Goal: Task Accomplishment & Management: Manage account settings

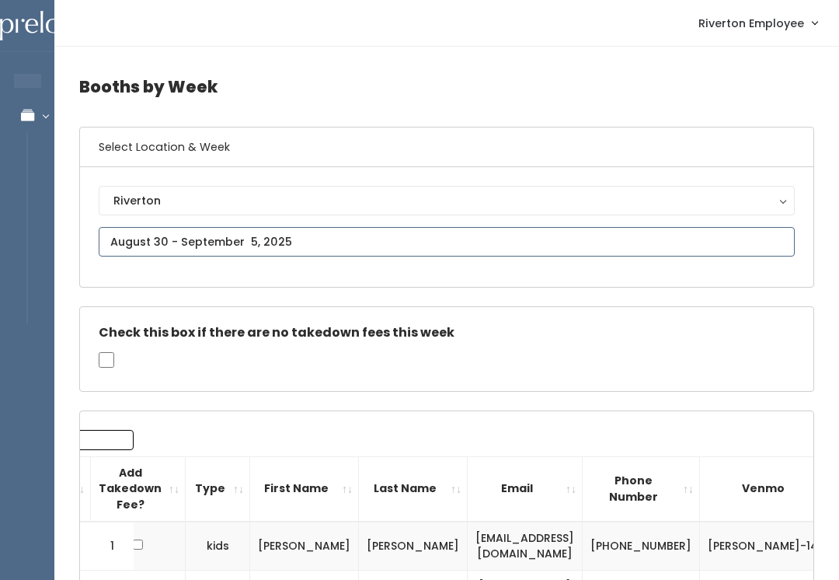
click at [306, 239] on input "text" at bounding box center [447, 242] width 696 height 30
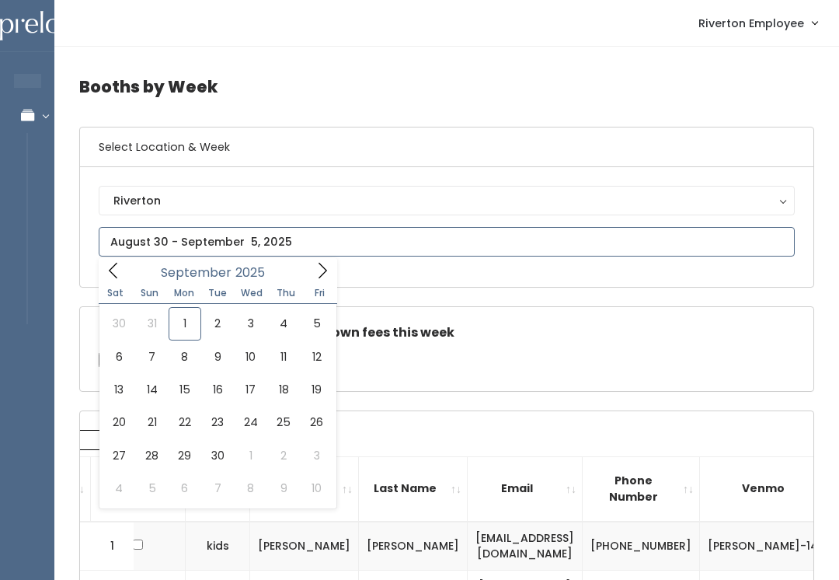
type input "August 30 to September 5"
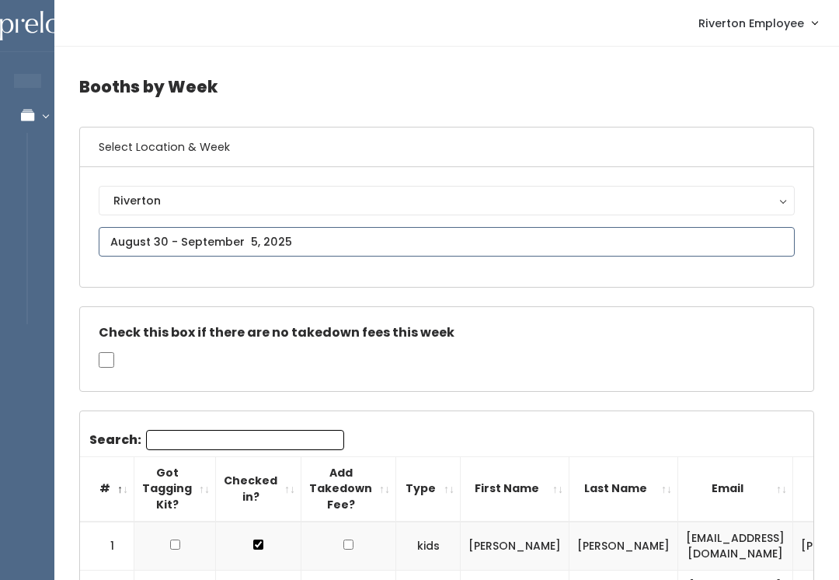
click at [316, 241] on input "text" at bounding box center [447, 242] width 696 height 30
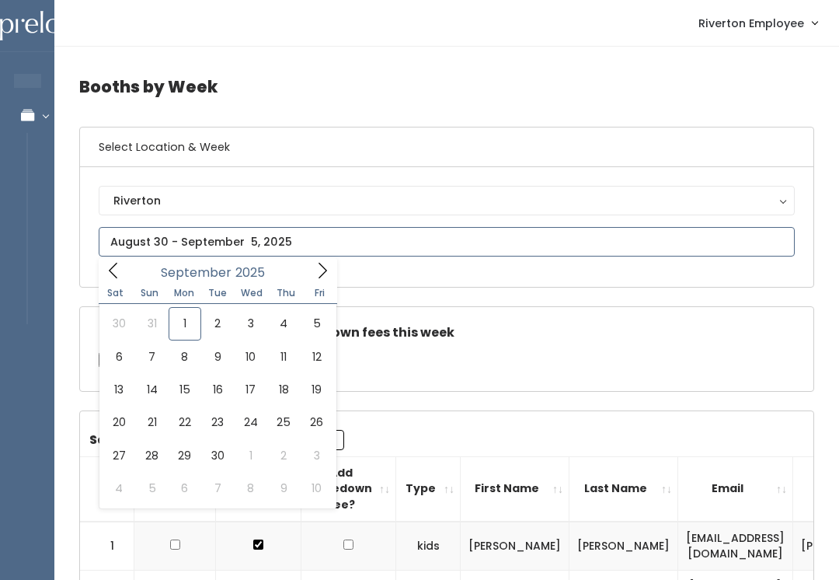
click at [328, 268] on icon at bounding box center [322, 270] width 17 height 17
click at [137, 281] on div "October 2025" at bounding box center [217, 270] width 179 height 24
click at [115, 266] on icon at bounding box center [113, 270] width 17 height 17
click at [120, 273] on icon at bounding box center [113, 270] width 17 height 17
type input "August 9 to August 15"
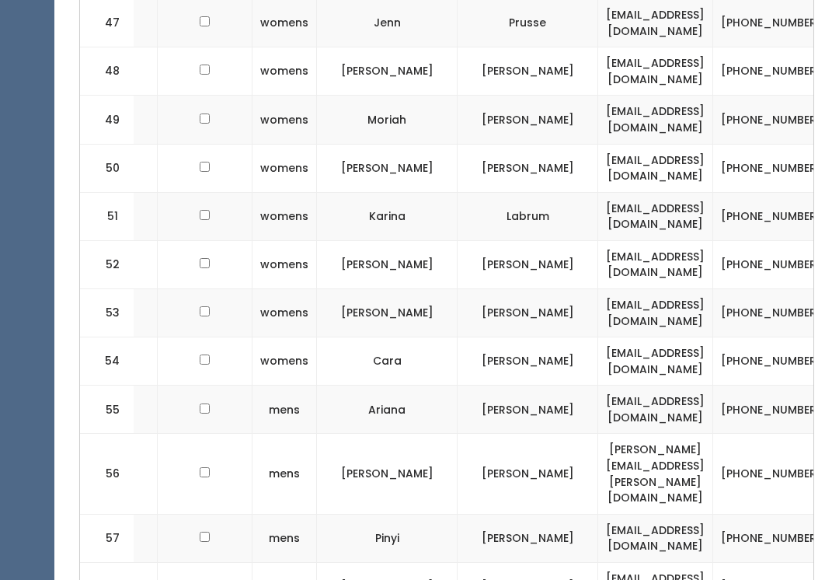
scroll to position [0, 170]
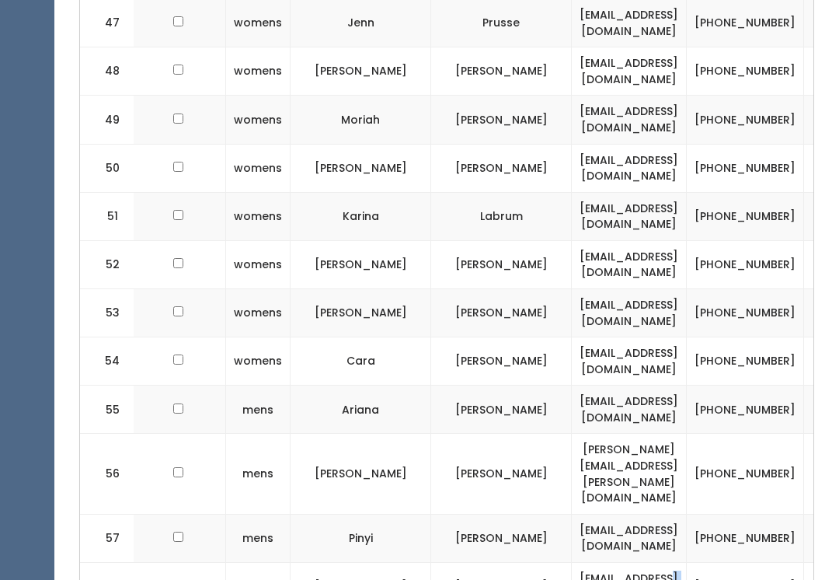
click at [687, 562] on td "[PHONE_NUMBER]" at bounding box center [745, 586] width 117 height 48
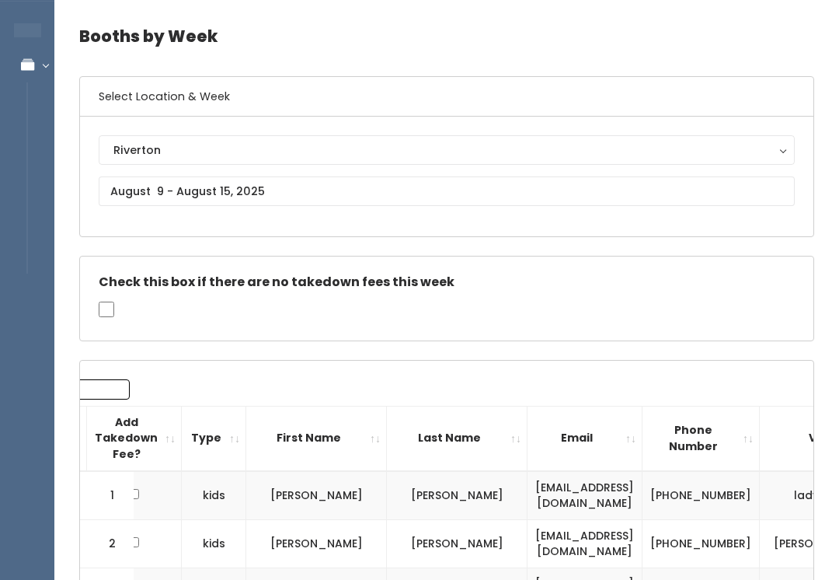
scroll to position [0, 0]
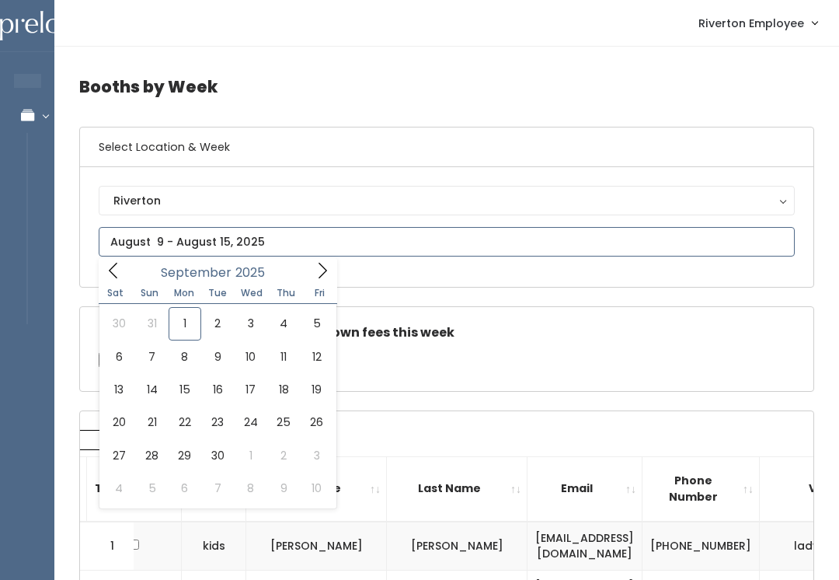
click at [336, 274] on span at bounding box center [323, 270] width 30 height 24
click at [117, 274] on icon at bounding box center [113, 270] width 17 height 17
click at [125, 268] on span at bounding box center [114, 270] width 30 height 24
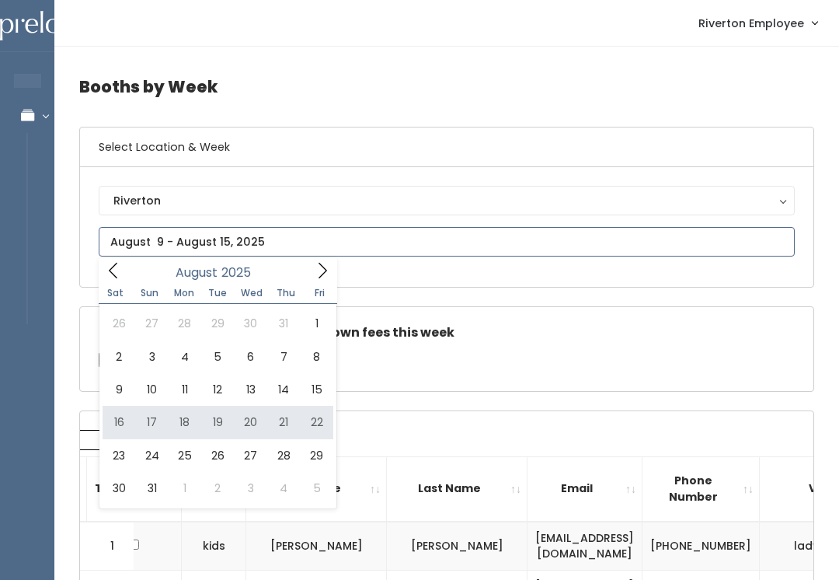
type input "August 16 to August 22"
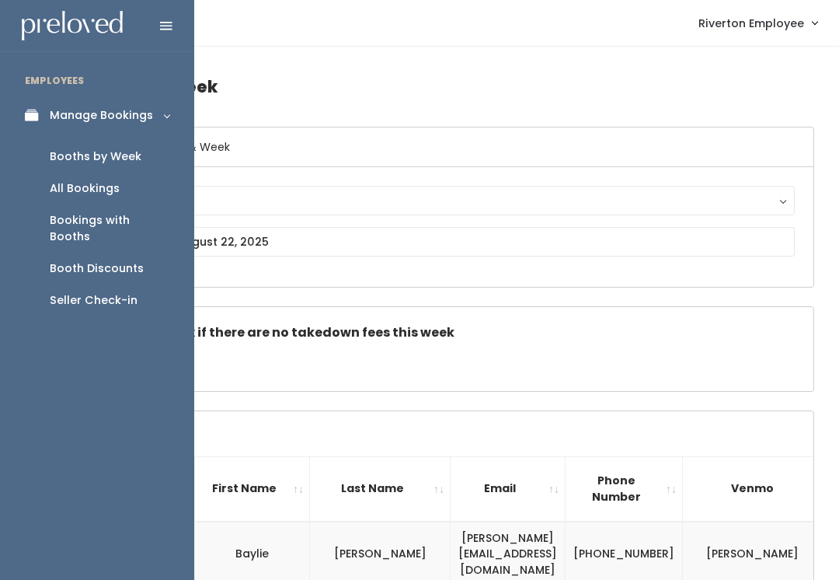
click at [120, 164] on link "Booths by Week" at bounding box center [97, 157] width 194 height 32
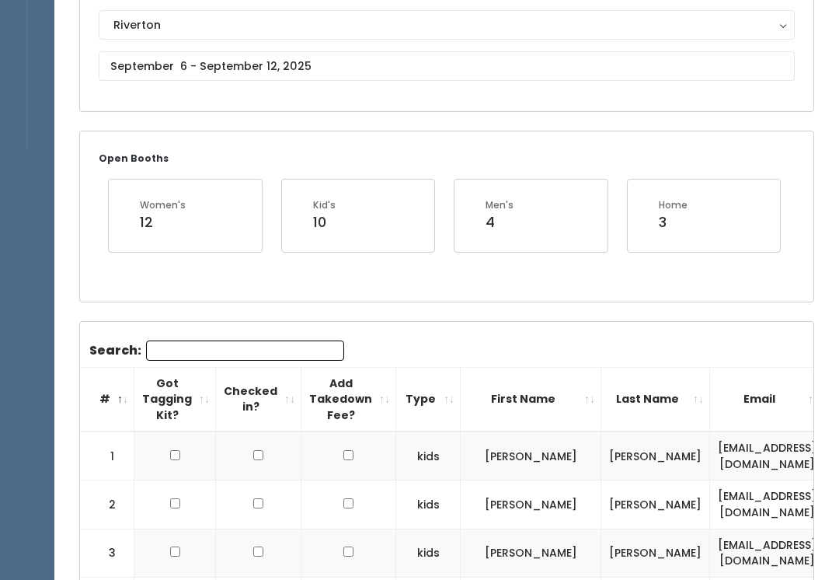
click at [280, 348] on input "Search:" at bounding box center [245, 350] width 198 height 20
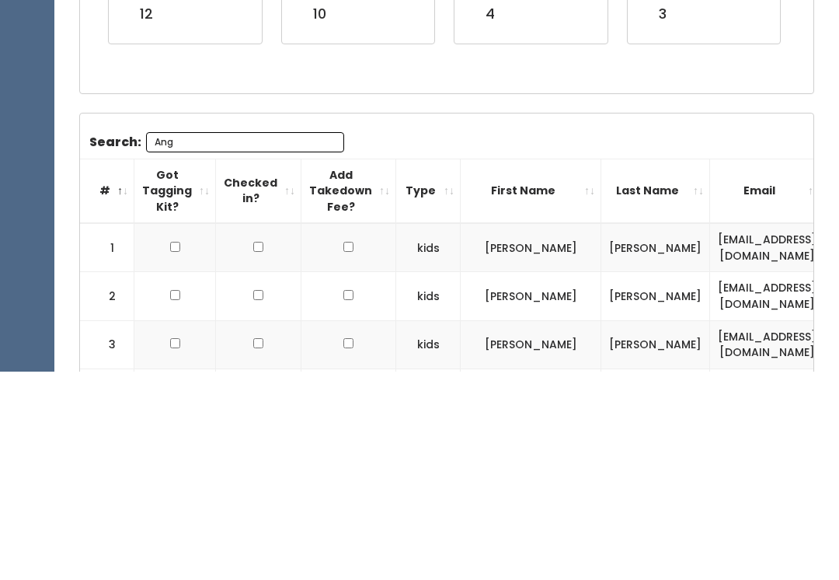
scroll to position [155, 0]
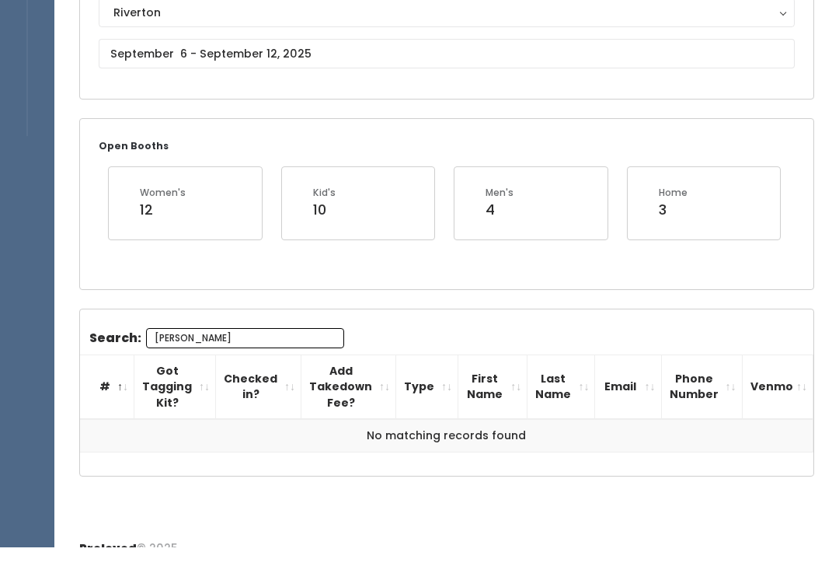
type input "Angie hall"
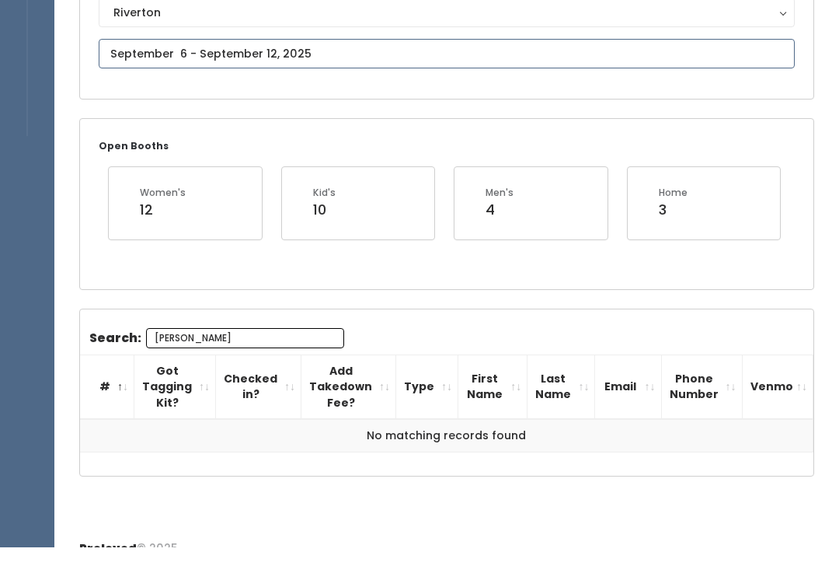
click at [388, 71] on input "text" at bounding box center [447, 86] width 696 height 30
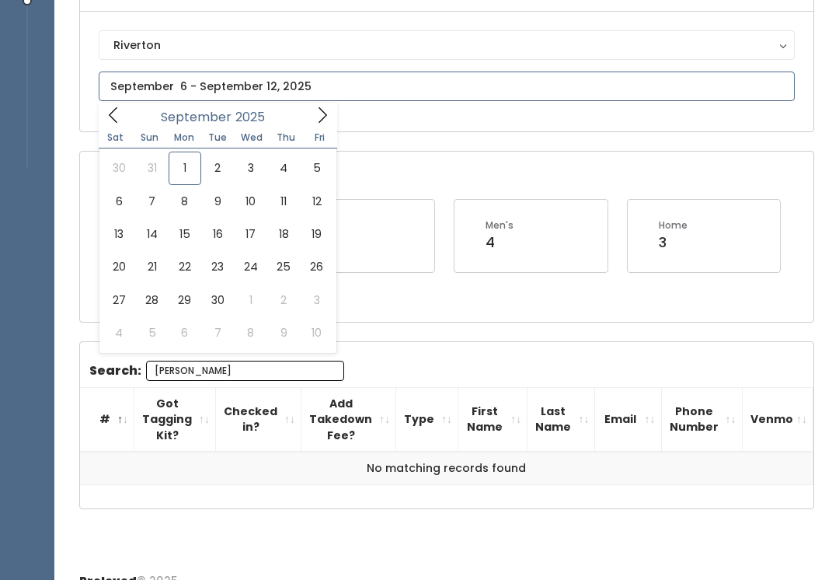
click at [126, 123] on span at bounding box center [114, 115] width 30 height 24
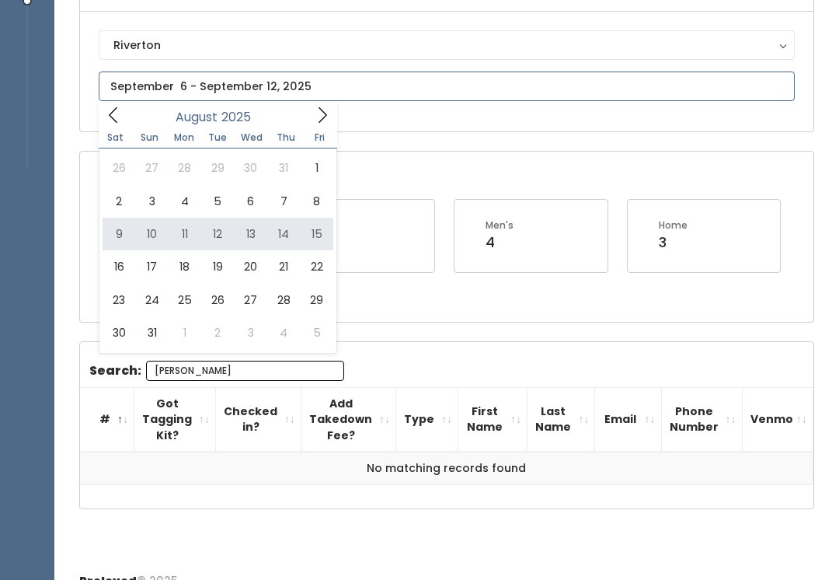
type input "August 9 to August 15"
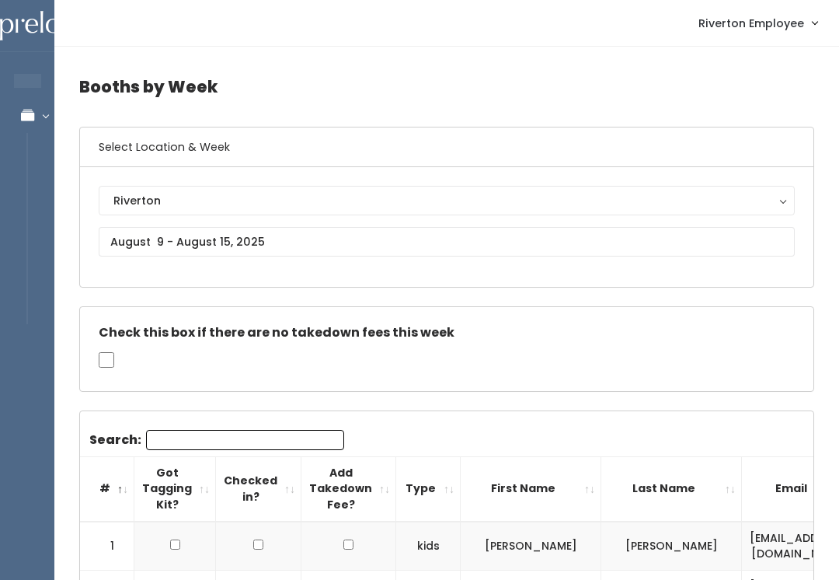
click at [249, 447] on input "Search:" at bounding box center [245, 440] width 198 height 20
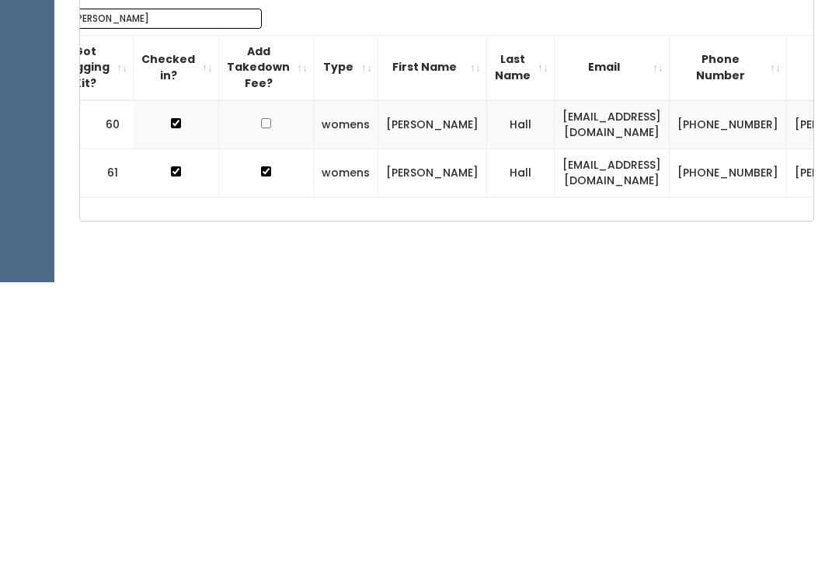
scroll to position [0, 82]
type input "[PERSON_NAME]"
click at [677, 398] on td "[PHONE_NUMBER]" at bounding box center [728, 422] width 117 height 49
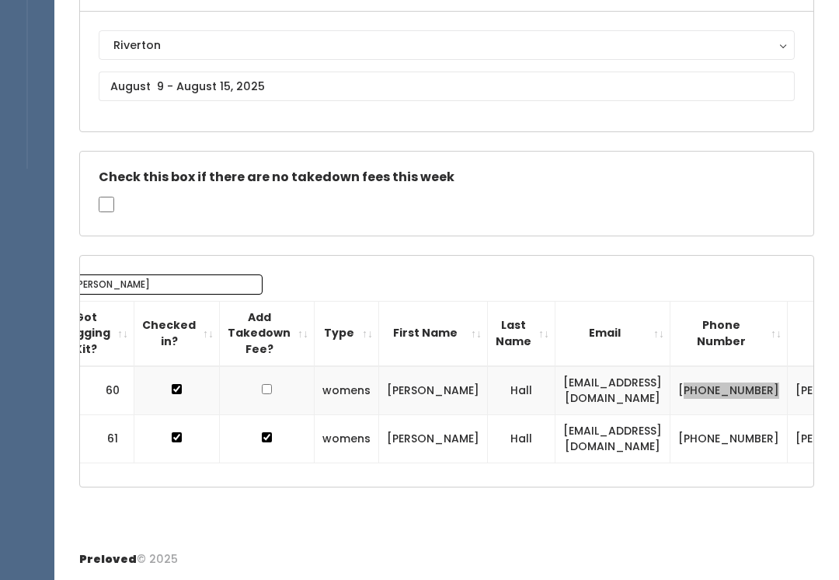
scroll to position [181, 0]
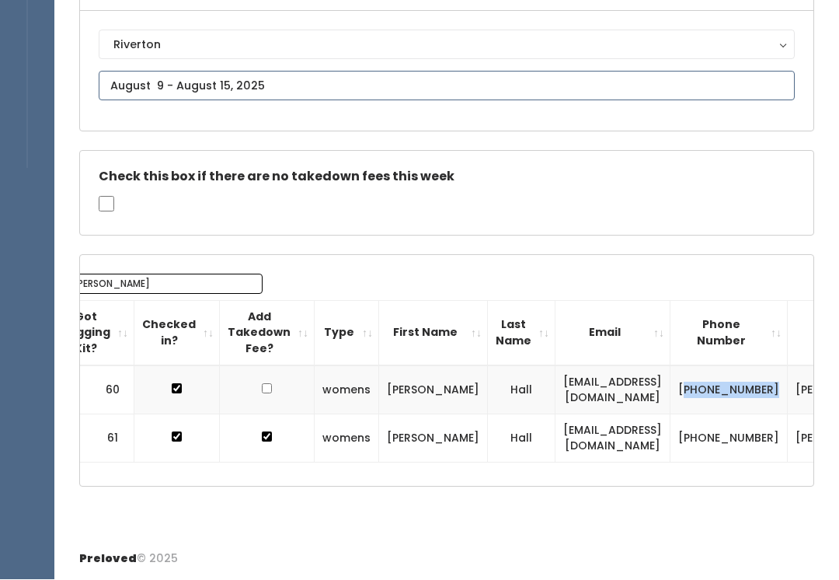
click at [287, 85] on input "text" at bounding box center [447, 86] width 696 height 30
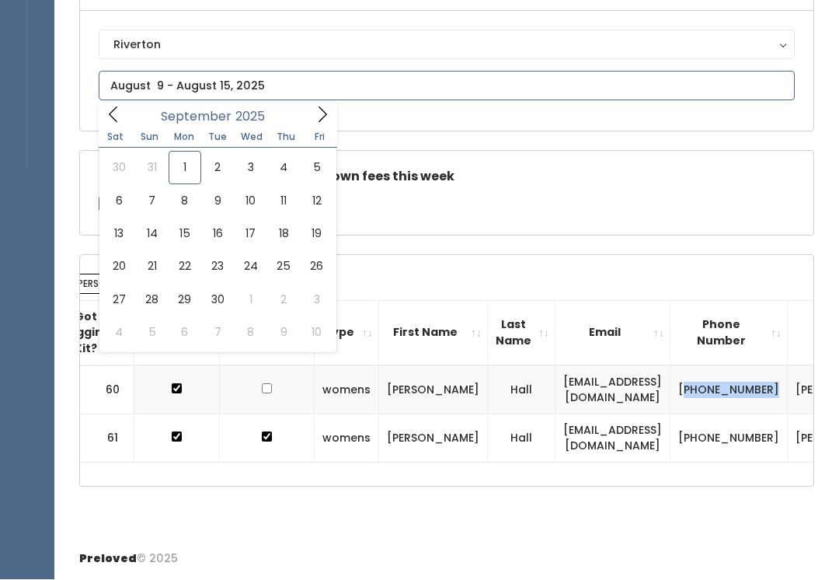
scroll to position [157, 0]
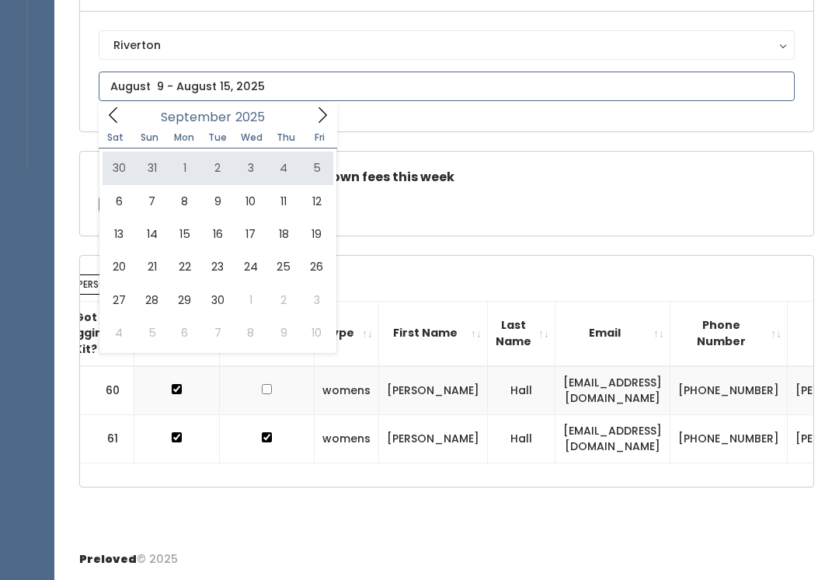
type input "[DATE] to [DATE]"
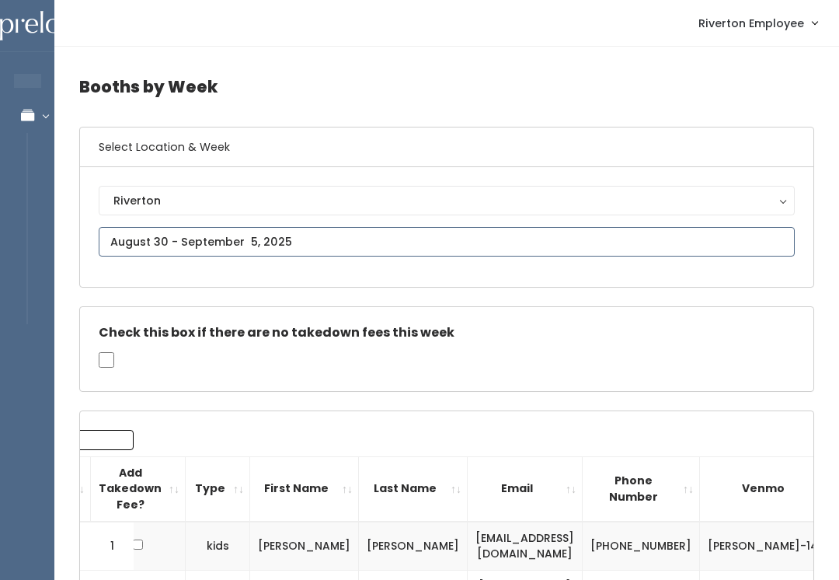
click at [289, 233] on input "text" at bounding box center [447, 242] width 696 height 30
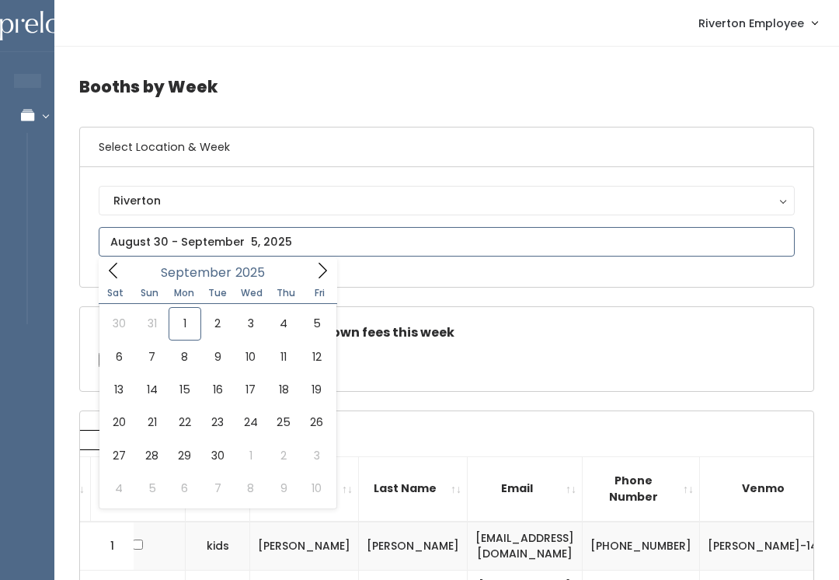
click at [120, 260] on span at bounding box center [114, 270] width 30 height 24
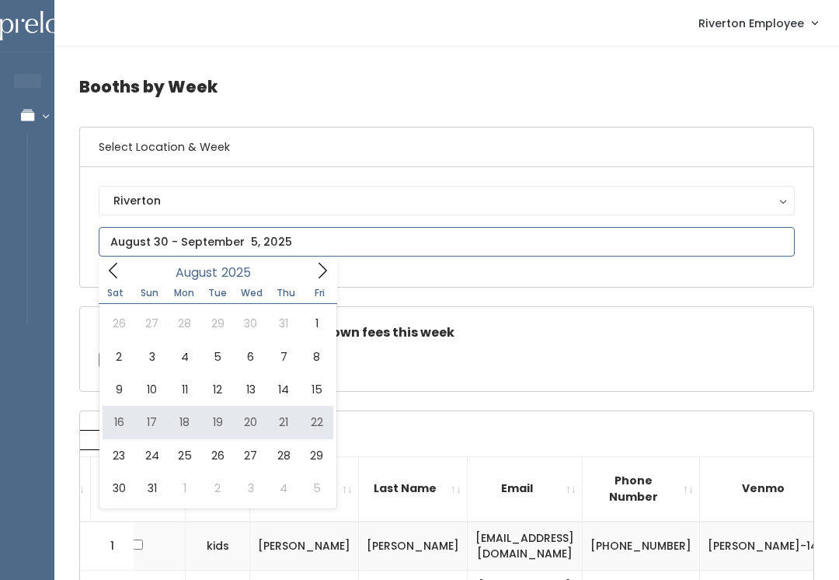
type input "August 16 to August 22"
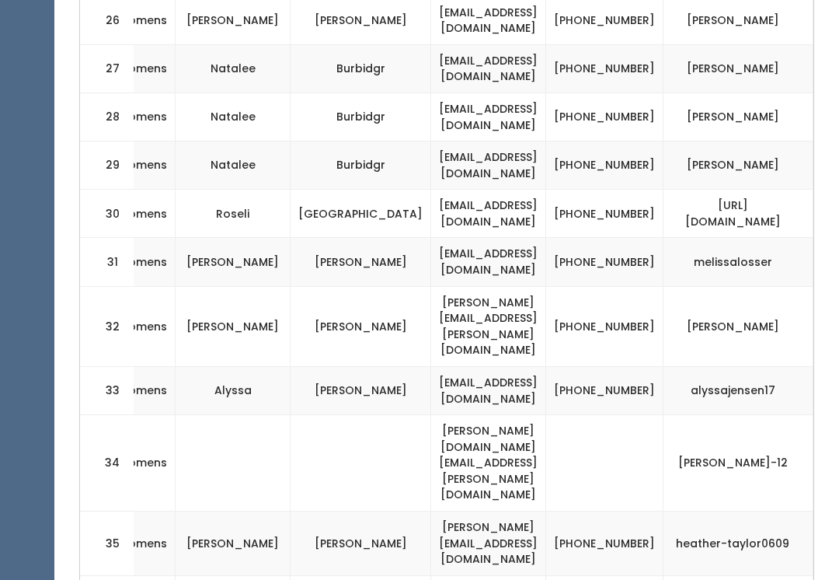
scroll to position [0, 350]
